Goal: Task Accomplishment & Management: Manage account settings

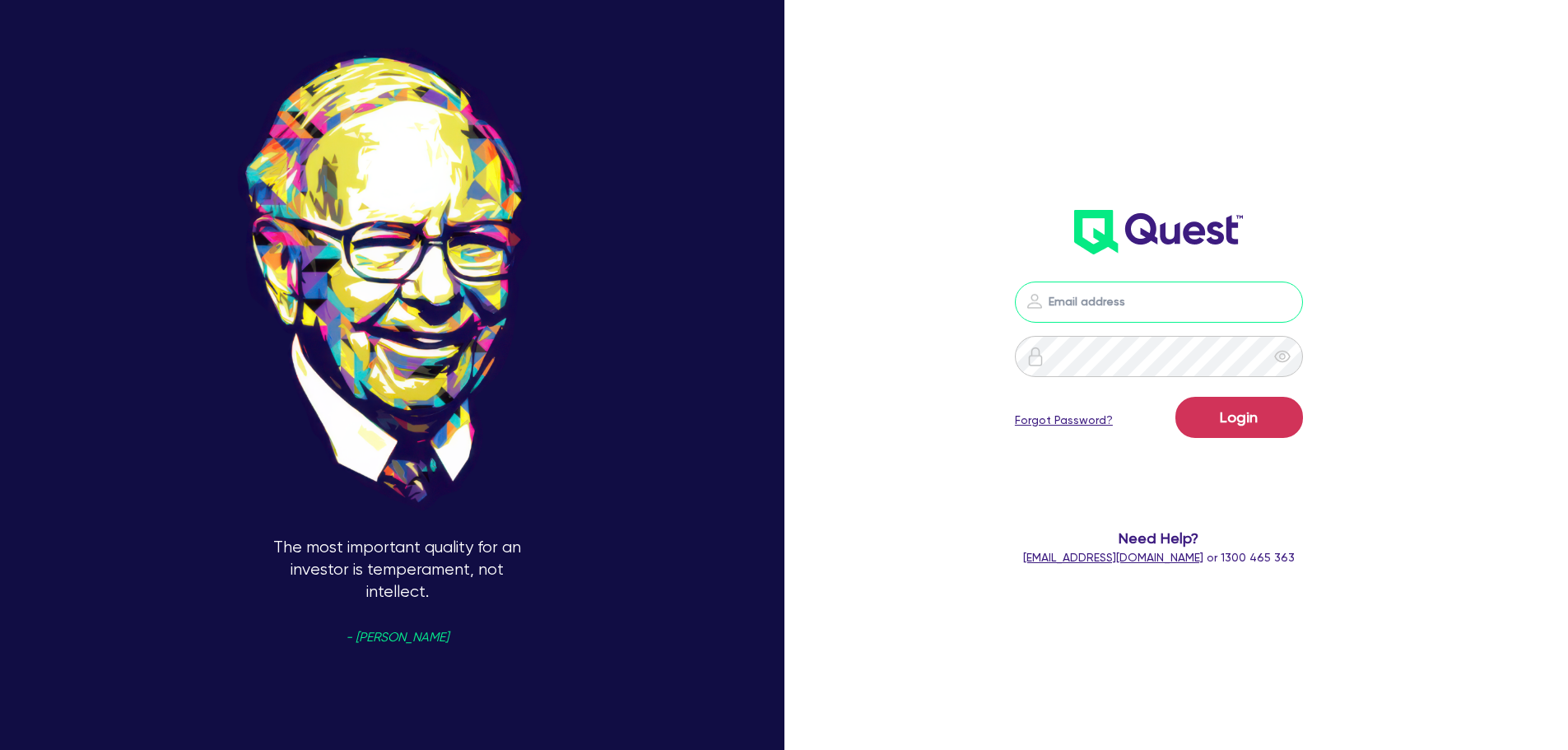
click at [1109, 311] on input "email" at bounding box center [1158, 302] width 288 height 41
type input "[EMAIL_ADDRESS][PERSON_NAME][DOMAIN_NAME]"
click at [1200, 406] on button "Login" at bounding box center [1239, 416] width 127 height 41
click at [1104, 304] on input "email" at bounding box center [1158, 302] width 288 height 41
type input "rana"
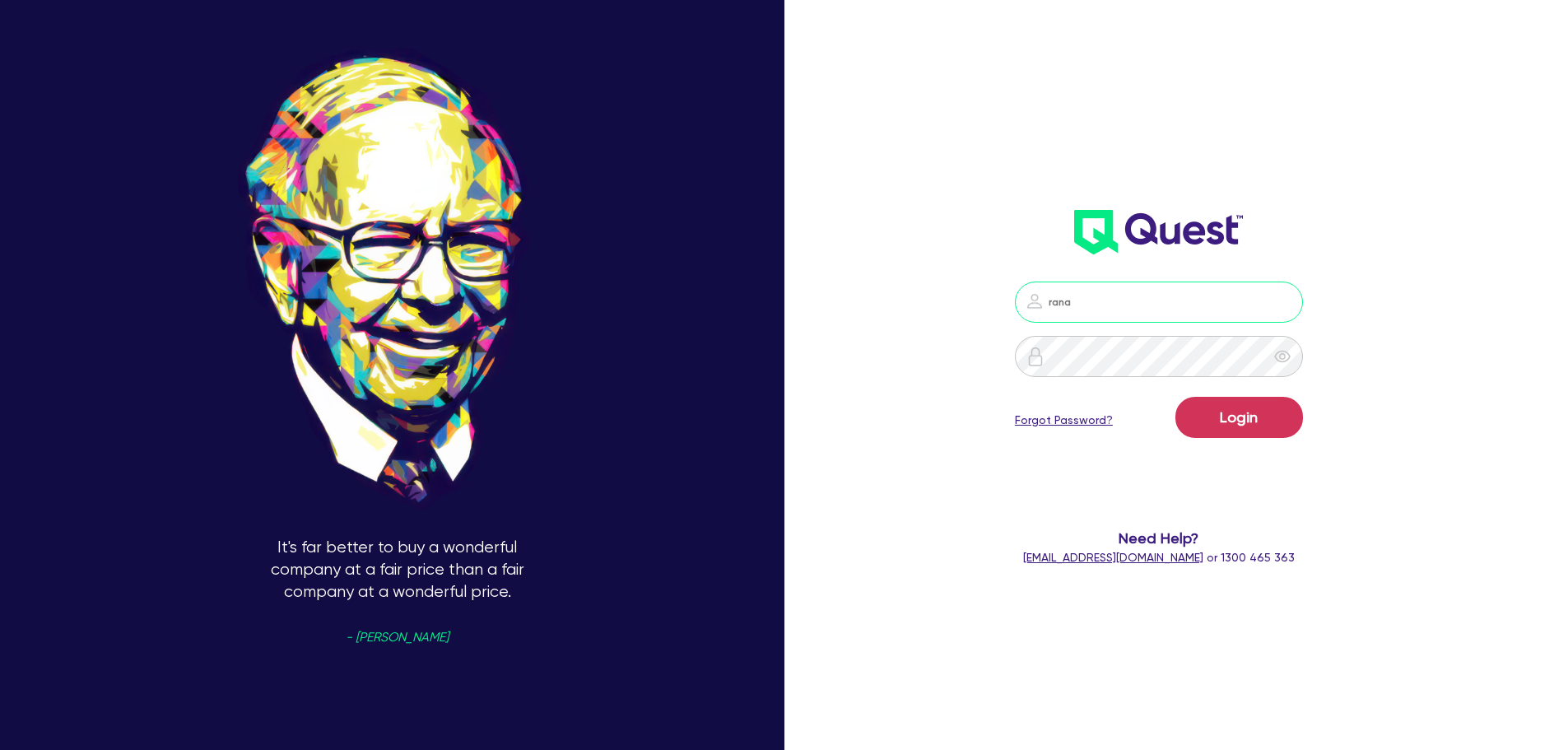
click at [1176, 396] on button "Login" at bounding box center [1239, 416] width 127 height 41
click at [887, 437] on div "It's far better to buy a wonderful company at a fair price than a fair company …" at bounding box center [784, 375] width 1568 height 876
drag, startPoint x: 1167, startPoint y: 302, endPoint x: 932, endPoint y: 269, distance: 237.3
click at [932, 269] on div "rana Login Forgot Password? Need Help? [EMAIL_ADDRESS][DOMAIN_NAME] or 1300 465…" at bounding box center [1181, 375] width 523 height 876
type input "[EMAIL_ADDRESS][PERSON_NAME][DOMAIN_NAME]"
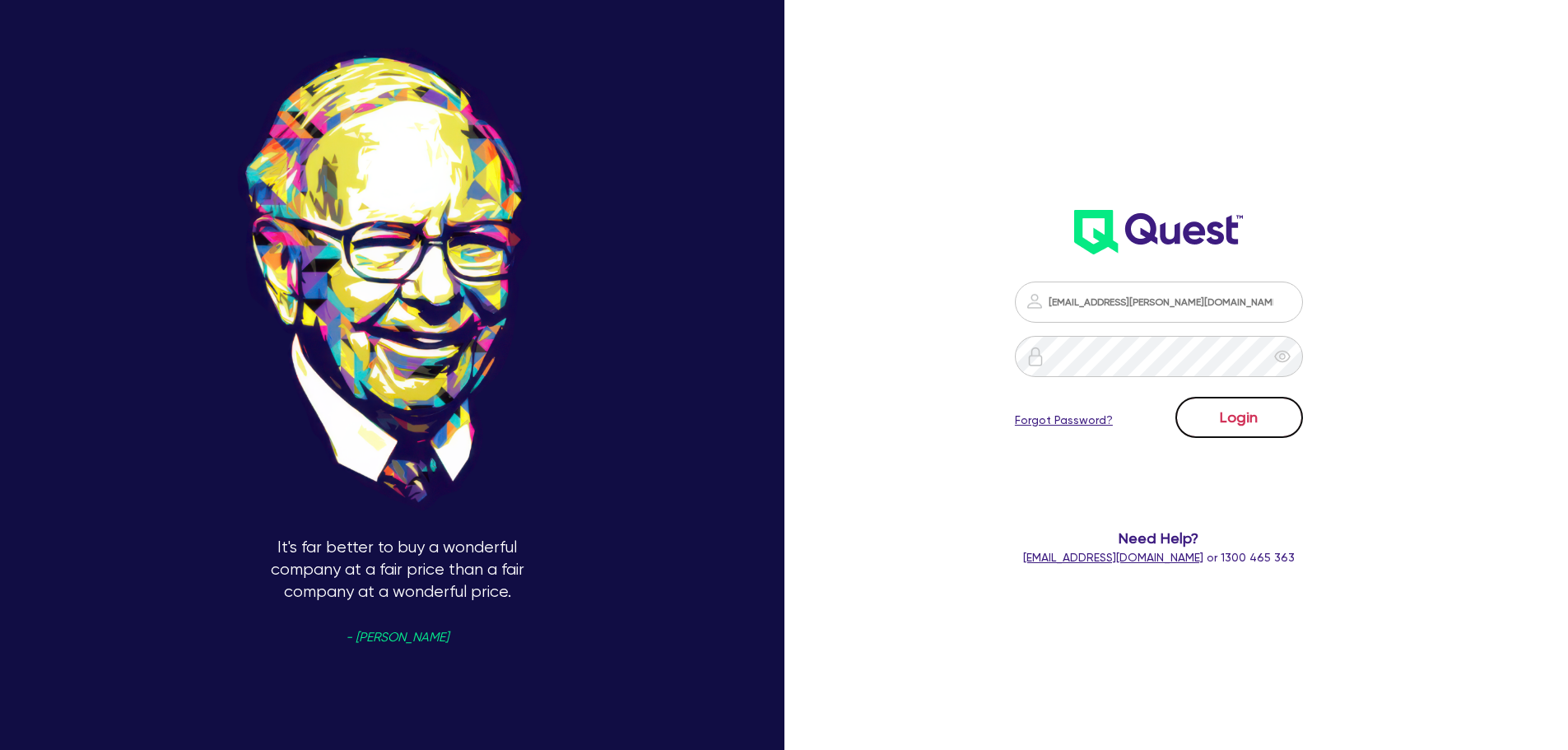
click at [1245, 425] on button "Login" at bounding box center [1239, 416] width 127 height 41
